Goal: Find specific page/section: Find specific page/section

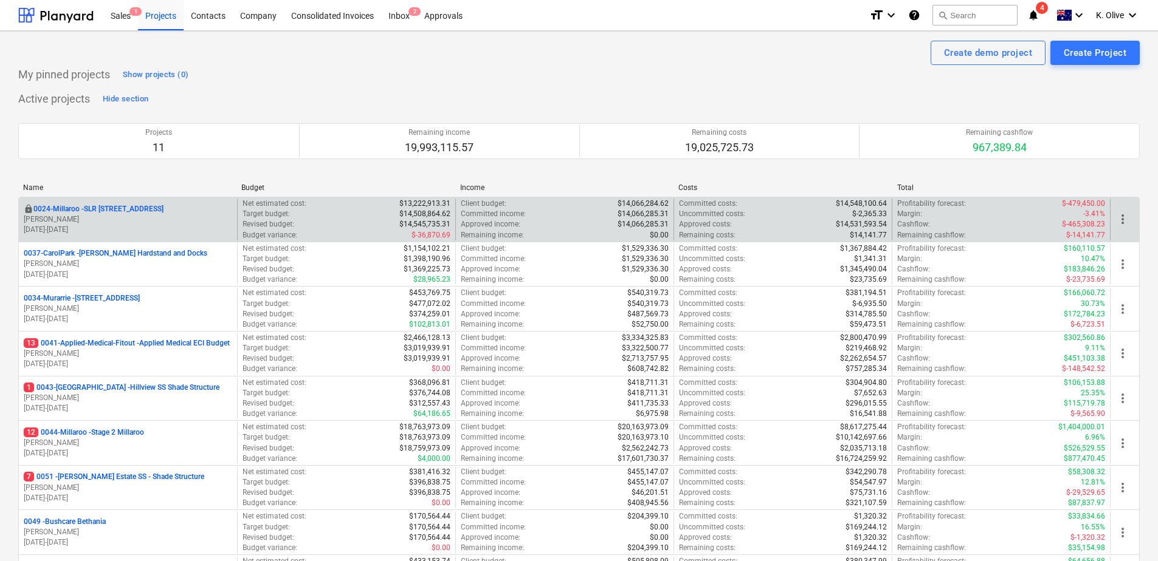
click at [116, 210] on p "0024-Millaroo - SLR [STREET_ADDRESS]" at bounding box center [98, 209] width 130 height 10
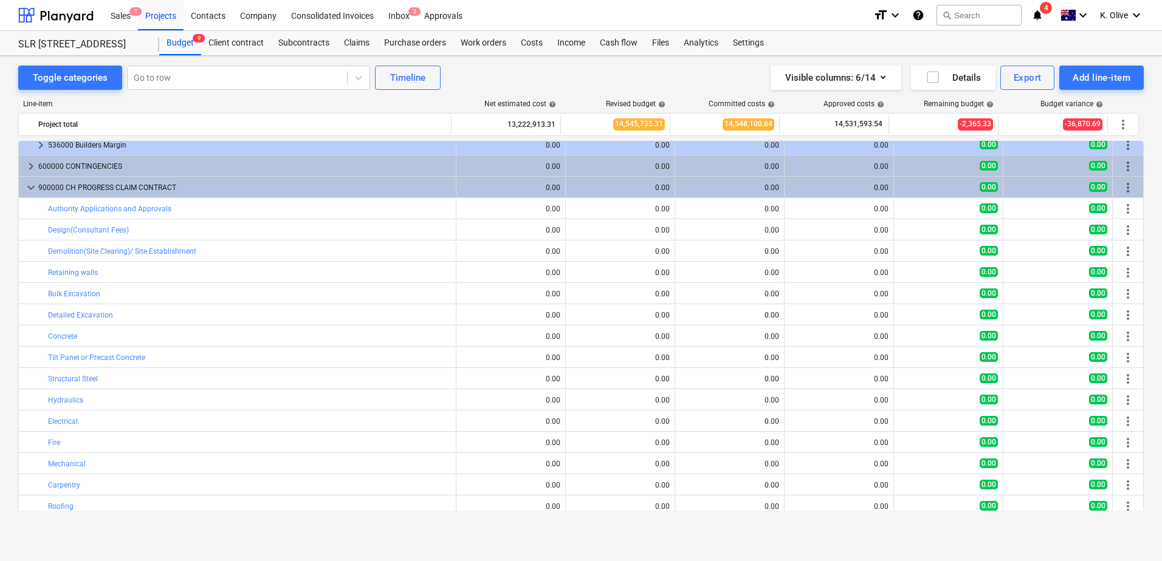
scroll to position [1459, 0]
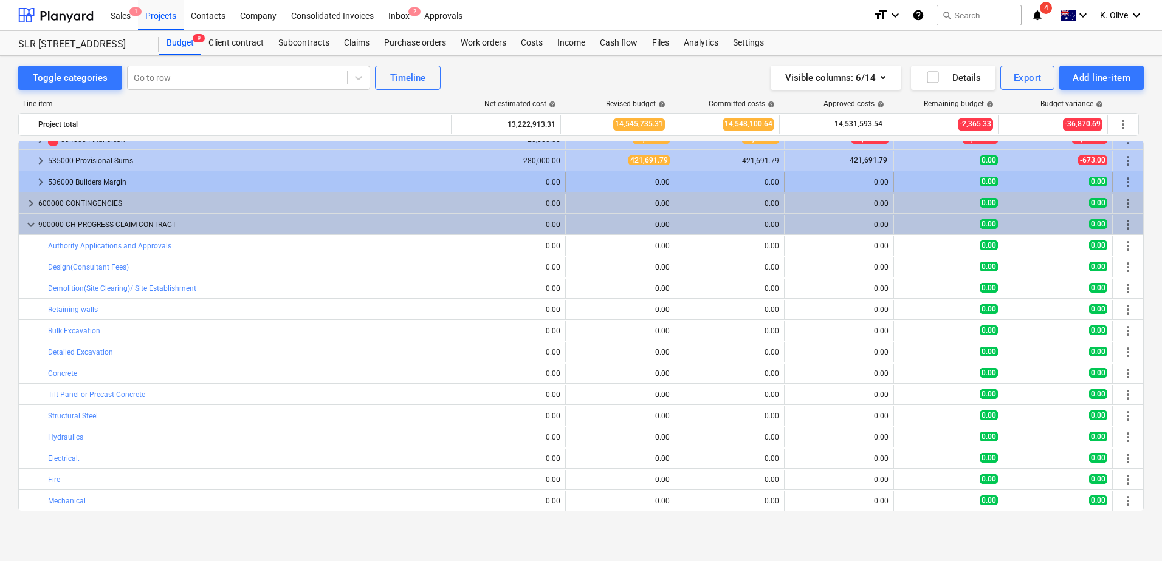
click at [39, 181] on span "keyboard_arrow_right" at bounding box center [40, 182] width 15 height 15
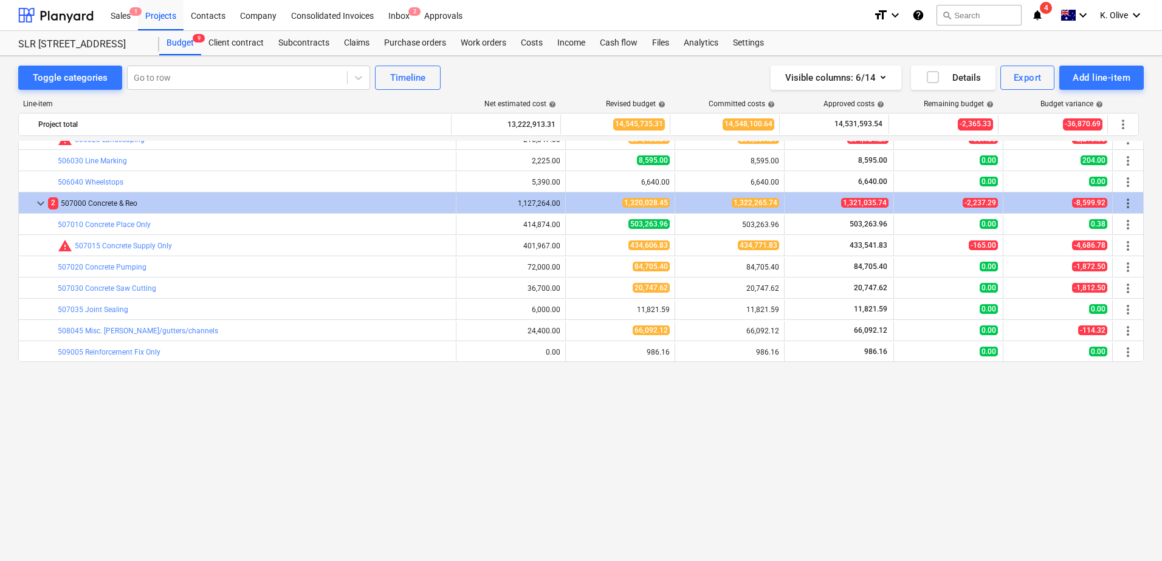
scroll to position [426, 0]
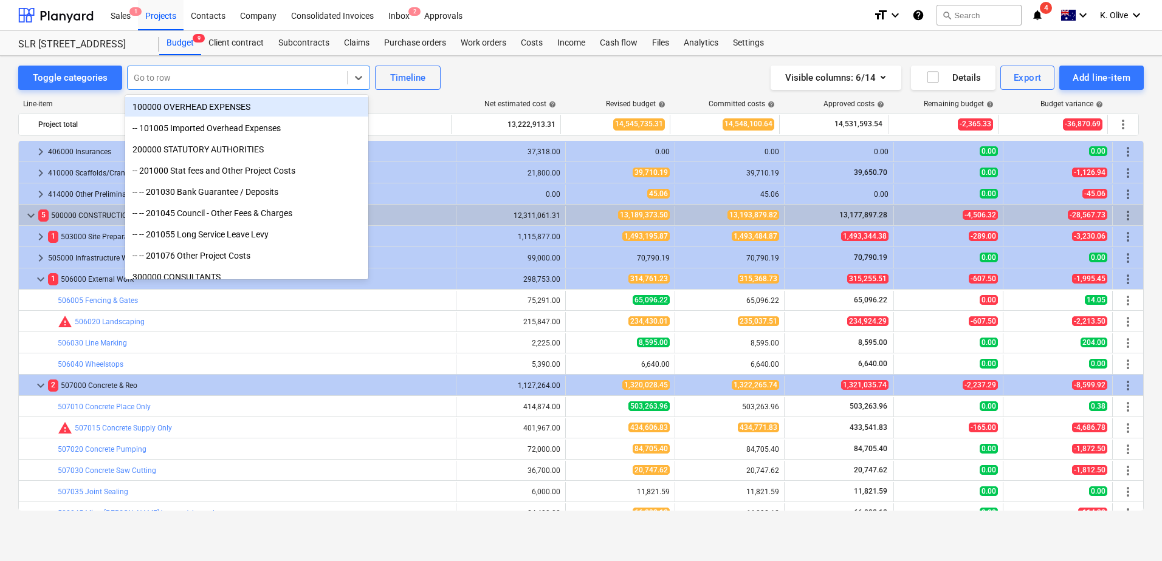
click at [190, 83] on div at bounding box center [237, 78] width 207 height 12
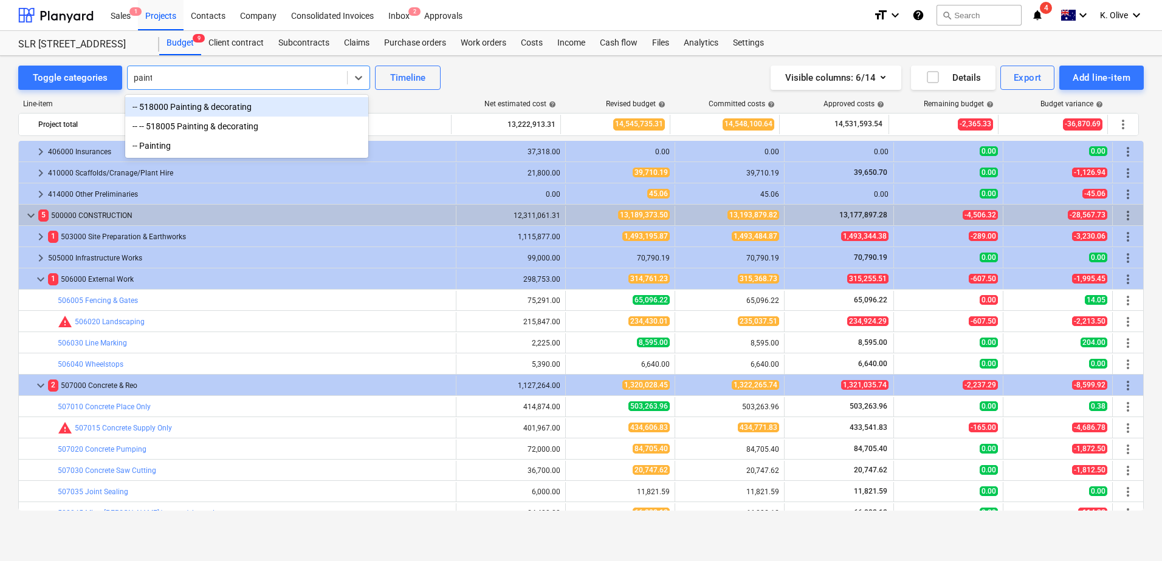
type input "painti"
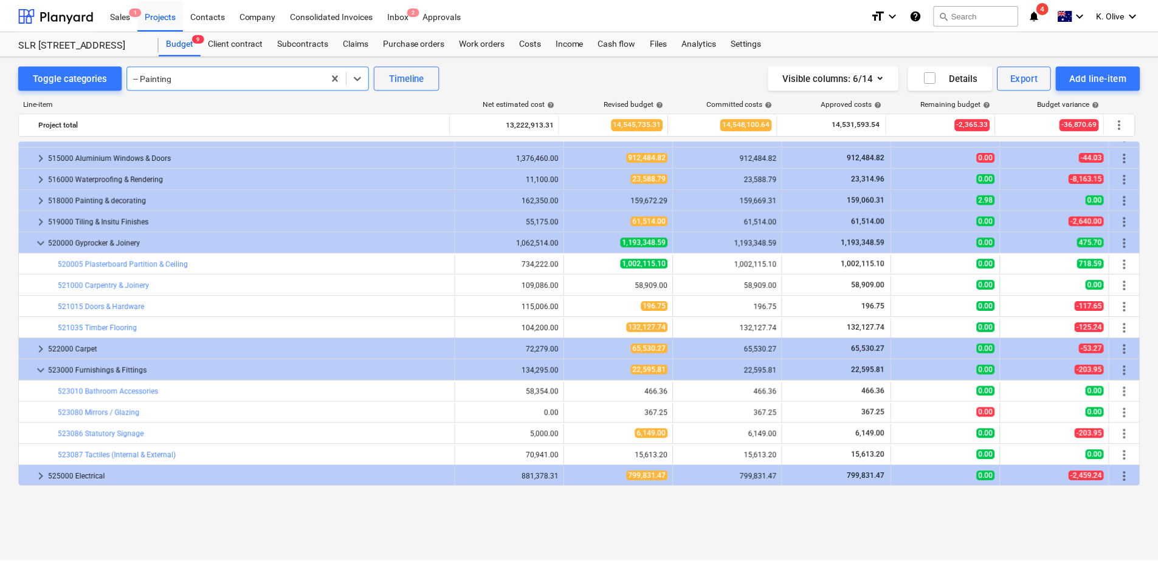
scroll to position [933, 0]
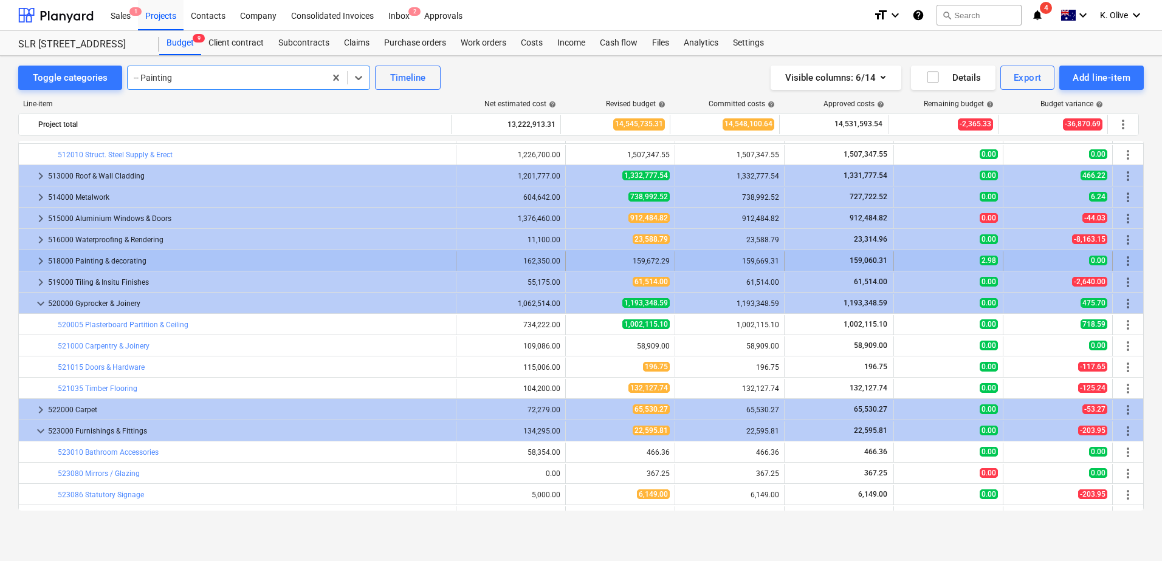
click at [38, 259] on span "keyboard_arrow_right" at bounding box center [40, 261] width 15 height 15
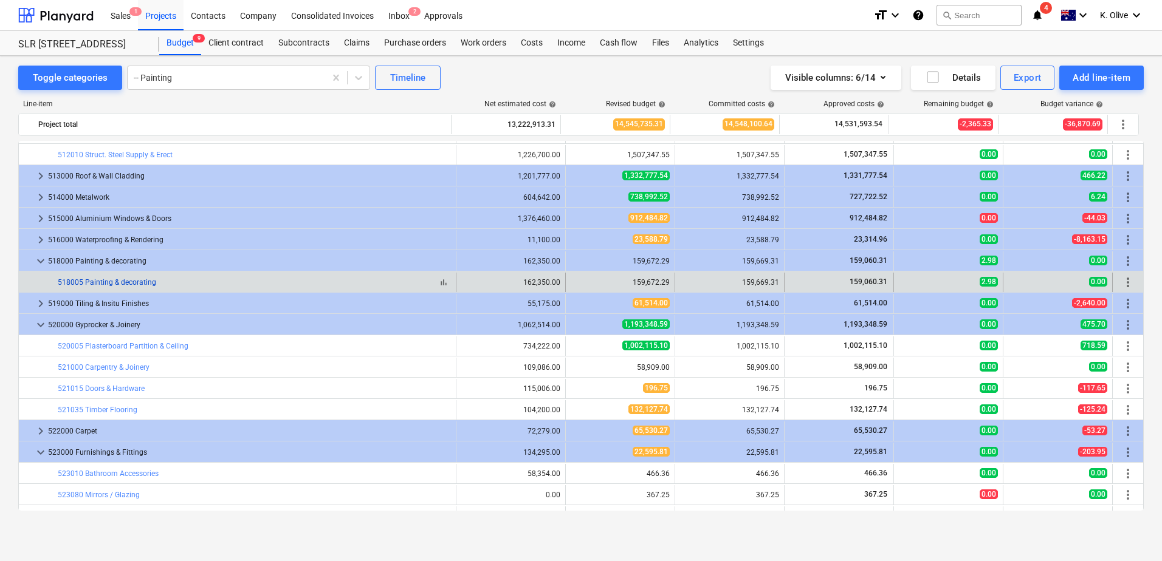
click at [101, 284] on link "518005 Painting & decorating" at bounding box center [107, 282] width 98 height 9
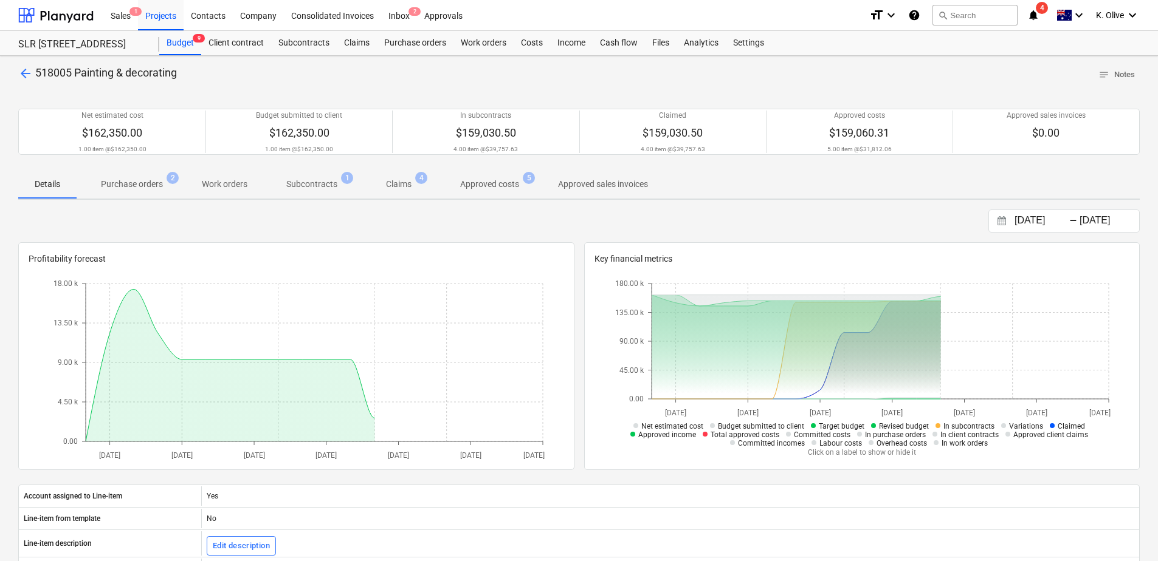
click at [327, 188] on p "Subcontracts" at bounding box center [311, 184] width 51 height 13
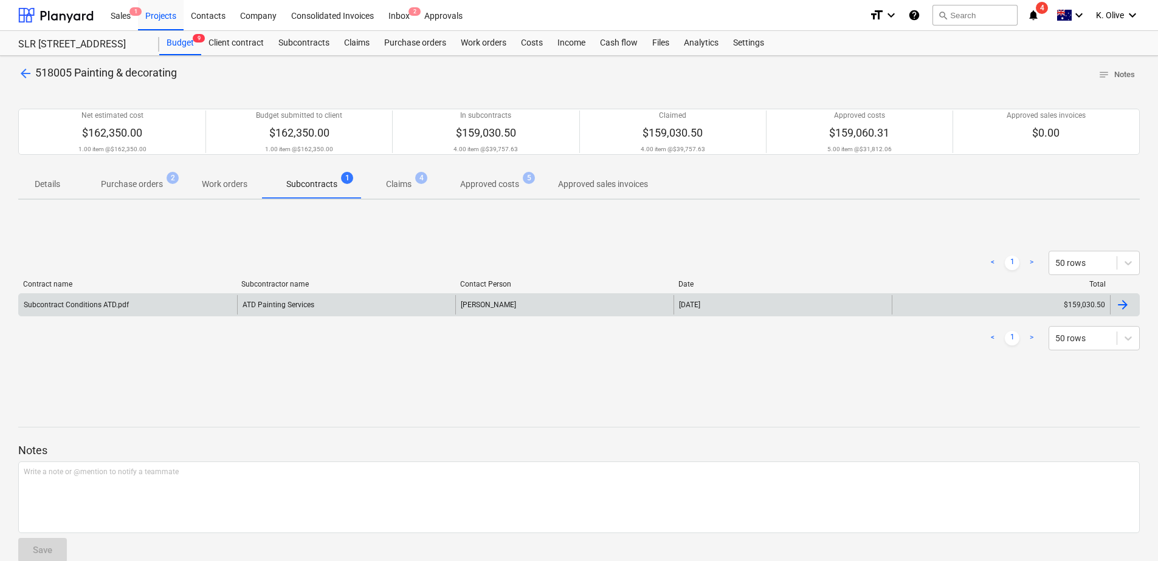
click at [98, 314] on div "Subcontract Conditions ATD.pdf" at bounding box center [128, 304] width 218 height 19
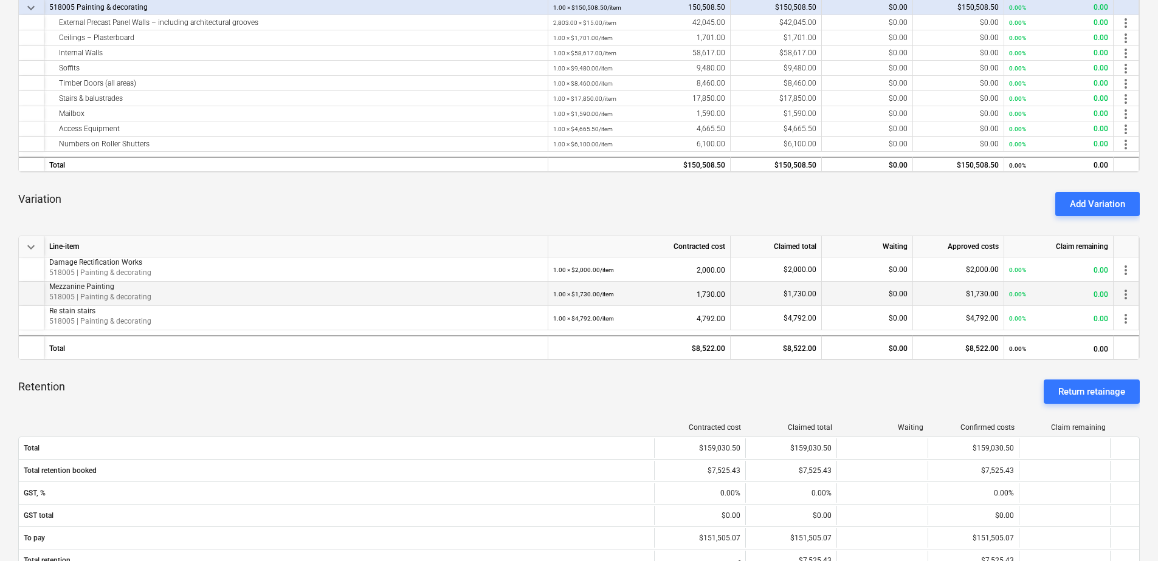
scroll to position [304, 0]
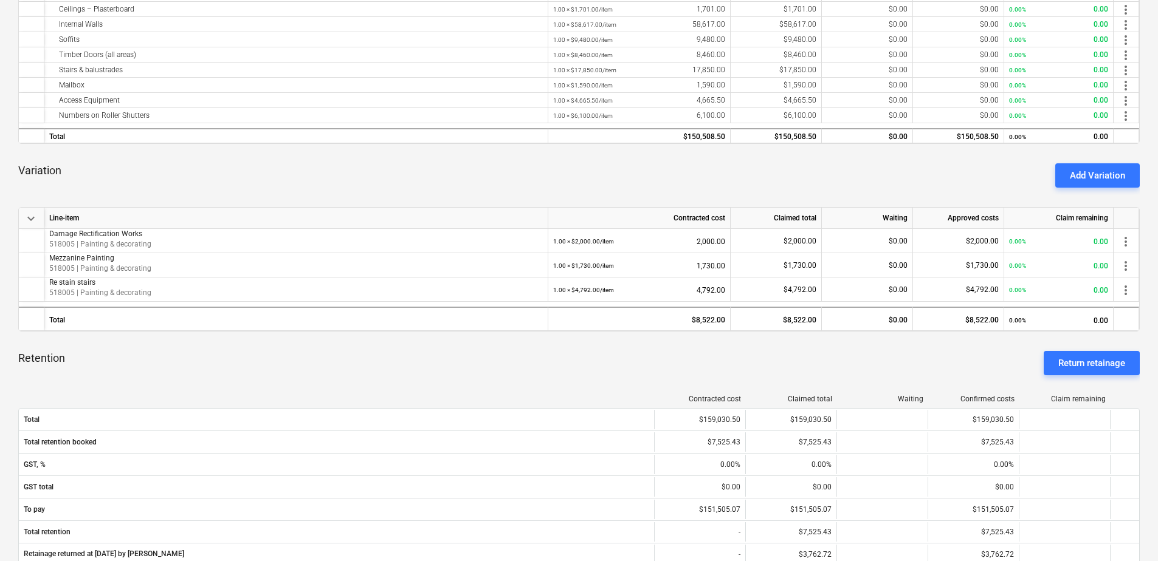
click at [414, 368] on div "Retention Return retainage" at bounding box center [578, 363] width 1121 height 44
click at [617, 188] on div "Variation Add Variation" at bounding box center [578, 176] width 1121 height 44
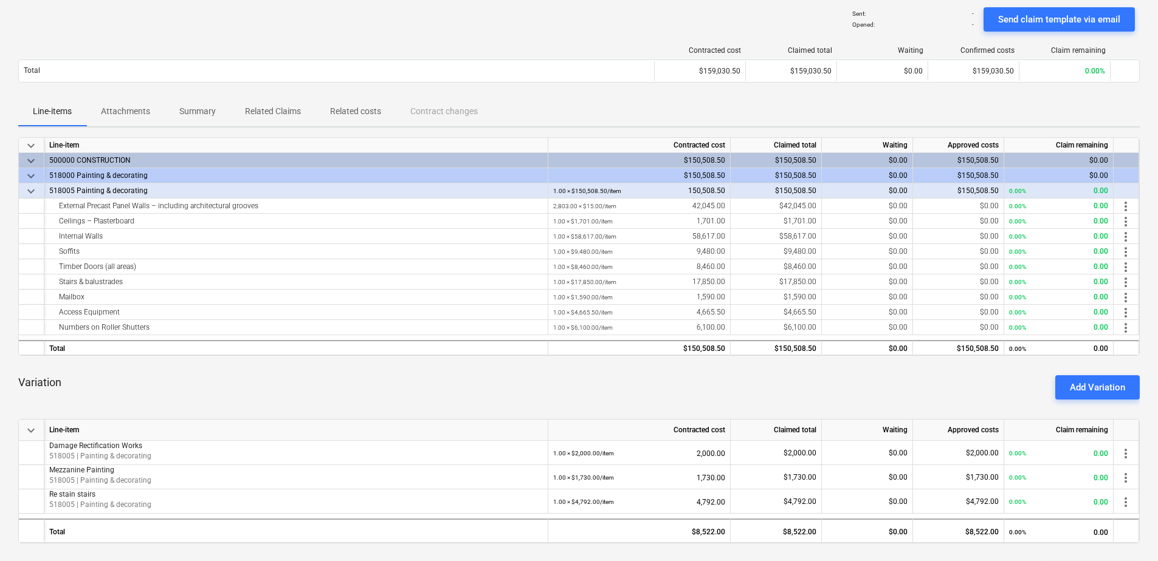
scroll to position [0, 0]
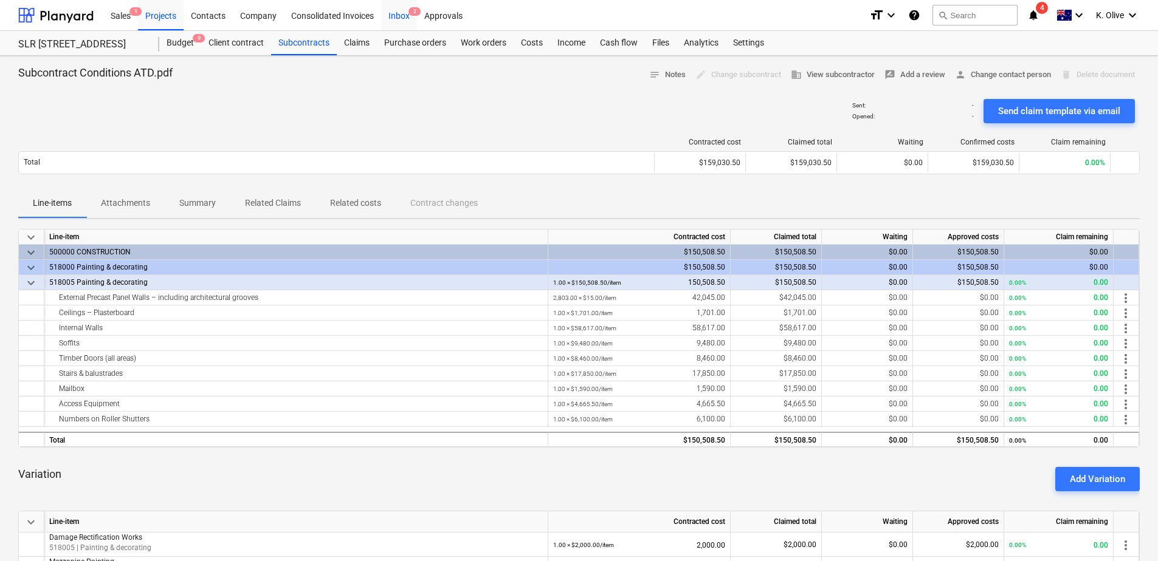
click at [401, 15] on div "Inbox 2" at bounding box center [399, 14] width 36 height 31
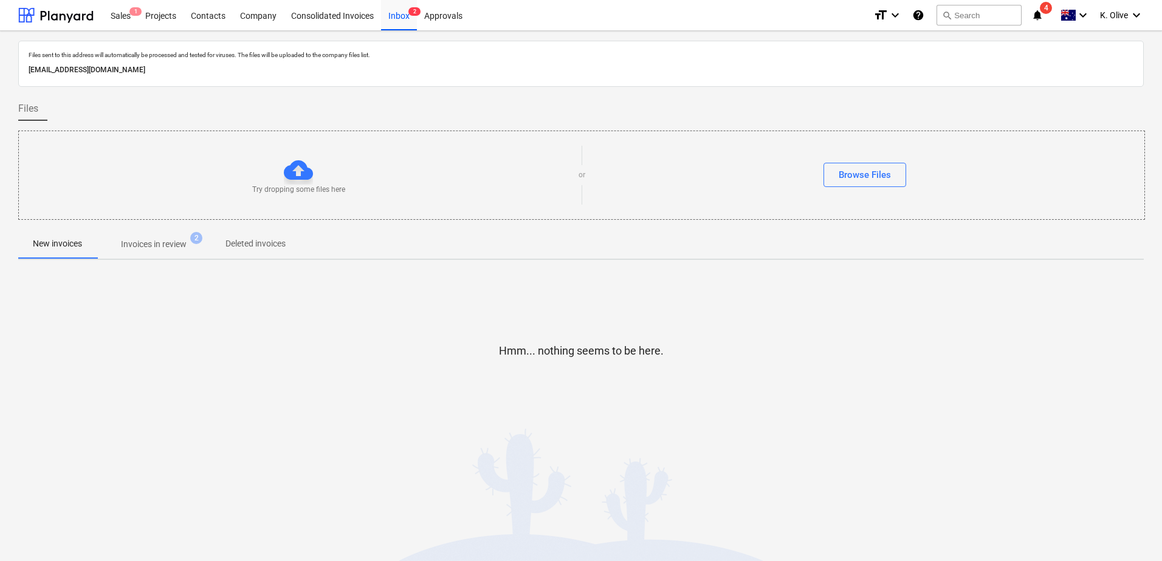
click at [166, 244] on p "Invoices in review" at bounding box center [154, 244] width 66 height 13
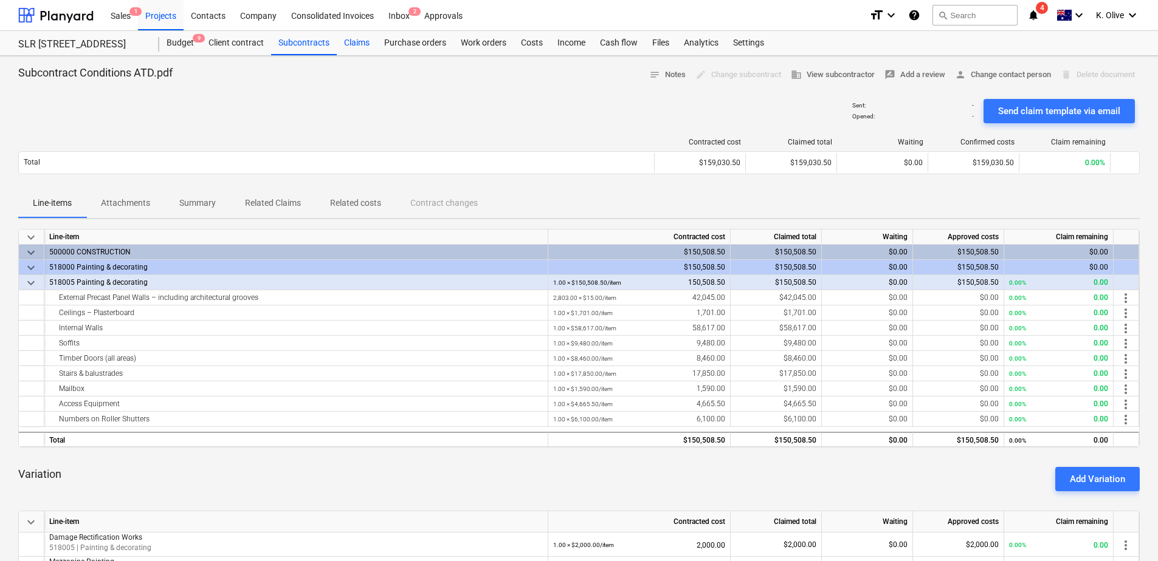
click at [359, 44] on div "Claims" at bounding box center [357, 43] width 40 height 24
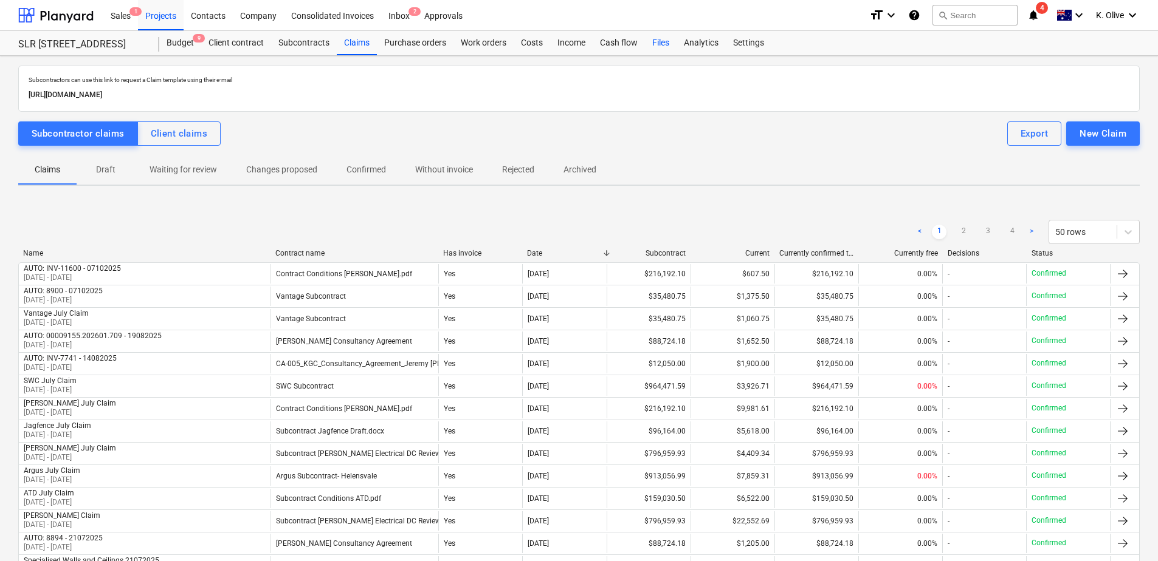
click at [659, 44] on div "Files" at bounding box center [661, 43] width 32 height 24
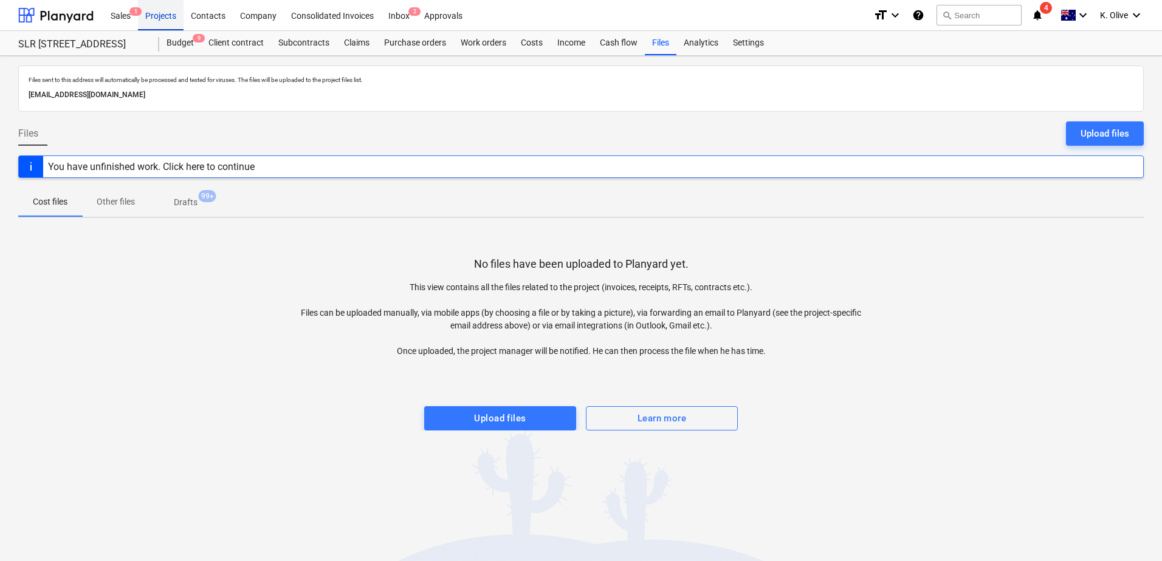
click at [158, 17] on div "Projects" at bounding box center [161, 14] width 46 height 31
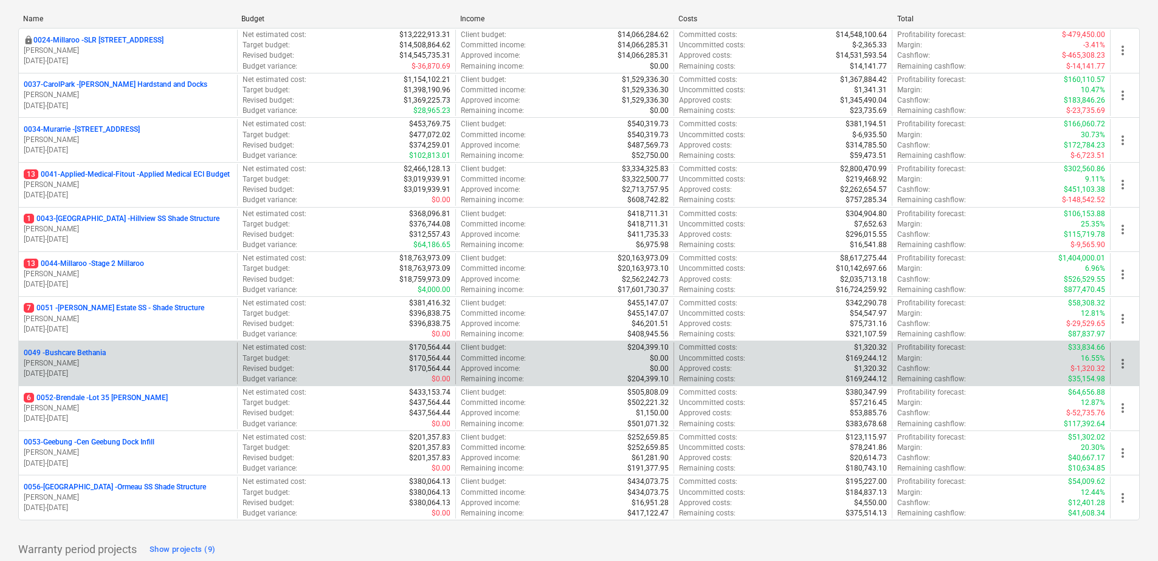
scroll to position [225, 0]
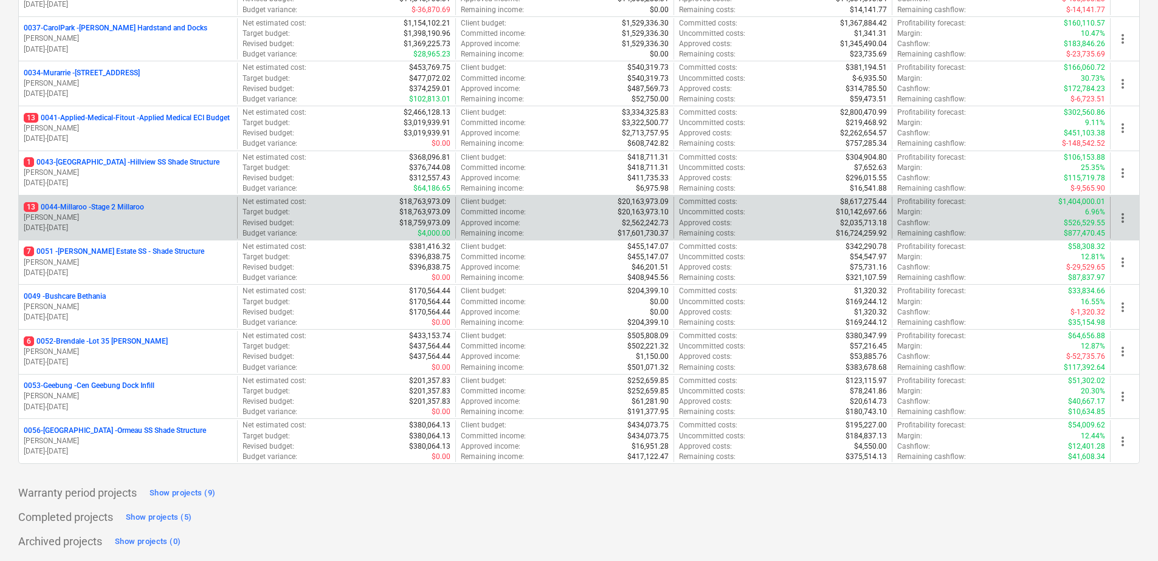
click at [105, 205] on p "13 0044-Millaroo - Stage 2 Millaroo" at bounding box center [84, 207] width 120 height 10
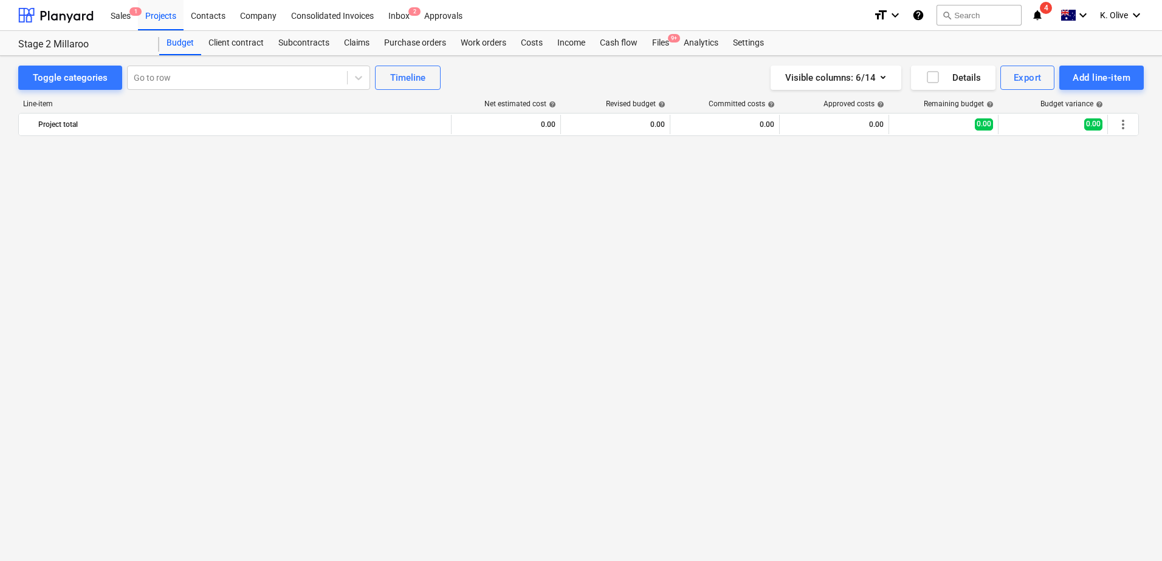
scroll to position [911, 0]
click at [658, 40] on div "Files 9+" at bounding box center [661, 43] width 32 height 24
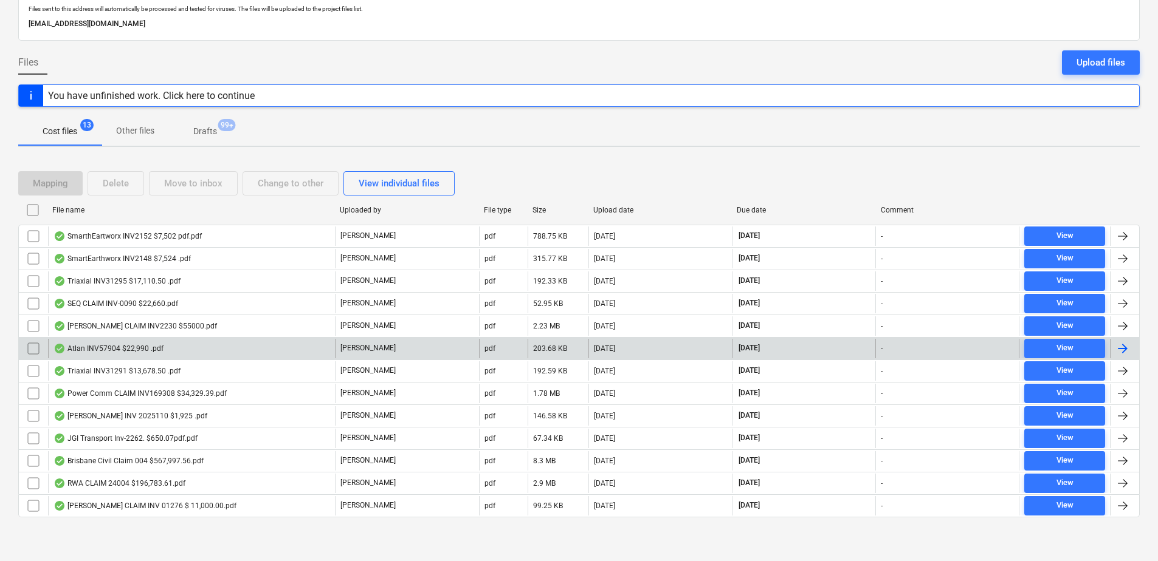
scroll to position [67, 0]
